Goal: Find specific page/section: Find specific page/section

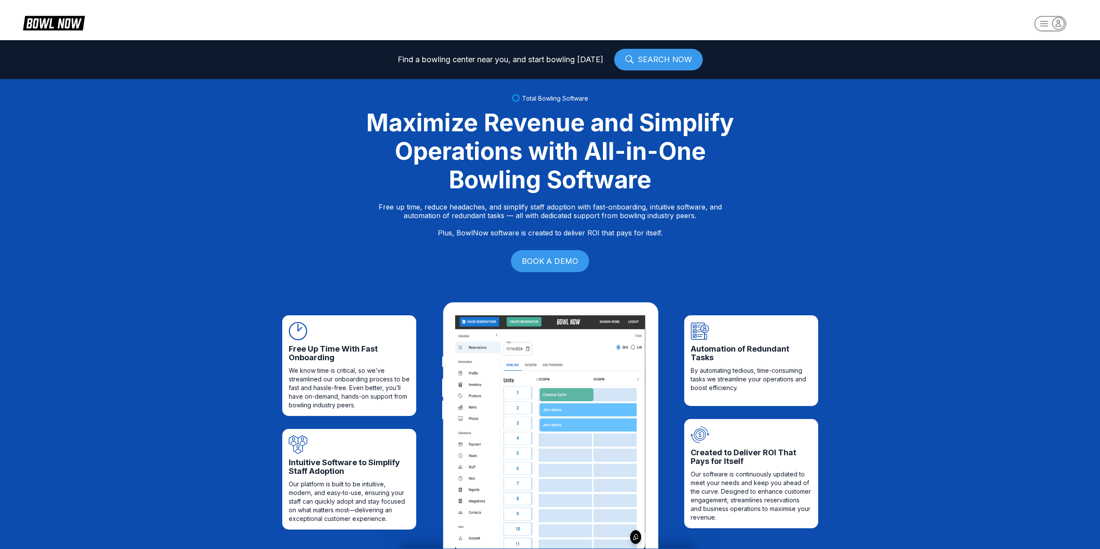
click at [1066, 29] on icon "button" at bounding box center [1051, 24] width 48 height 17
click at [1049, 86] on div "Business Console" at bounding box center [1050, 82] width 61 height 15
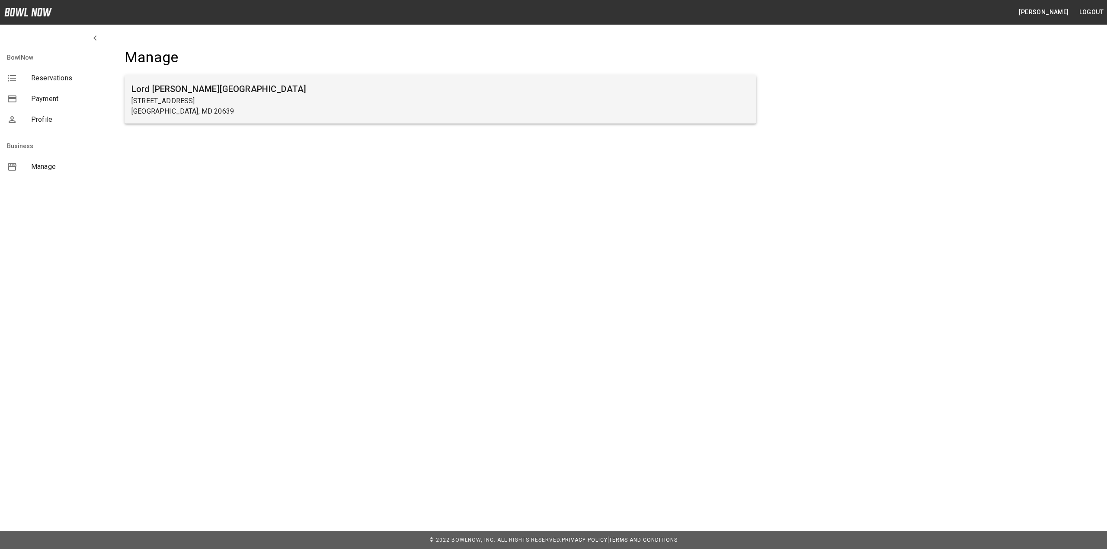
click at [233, 98] on p "2275 Solomons Island Rd" at bounding box center [440, 101] width 618 height 10
